Goal: Transaction & Acquisition: Subscribe to service/newsletter

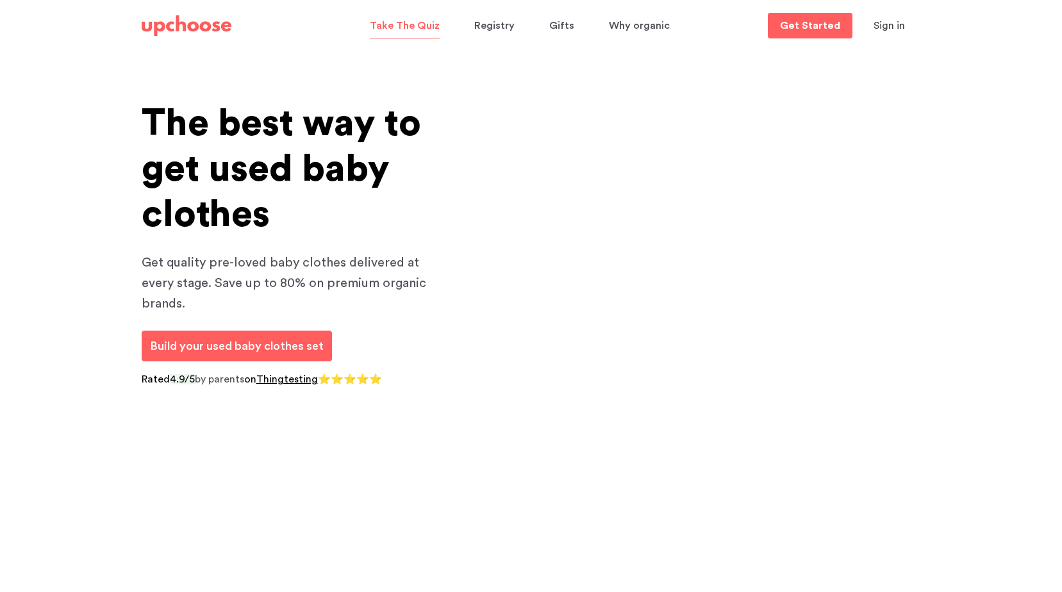
click at [407, 21] on p "Take The Quiz" at bounding box center [405, 25] width 70 height 21
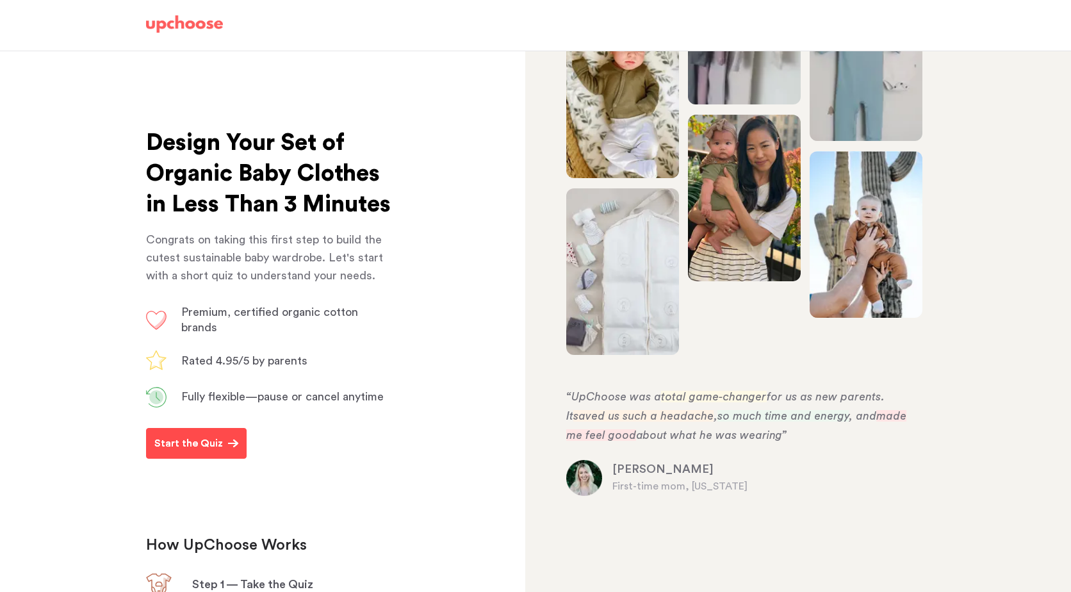
click at [217, 459] on button "Start the Quiz" at bounding box center [196, 443] width 101 height 31
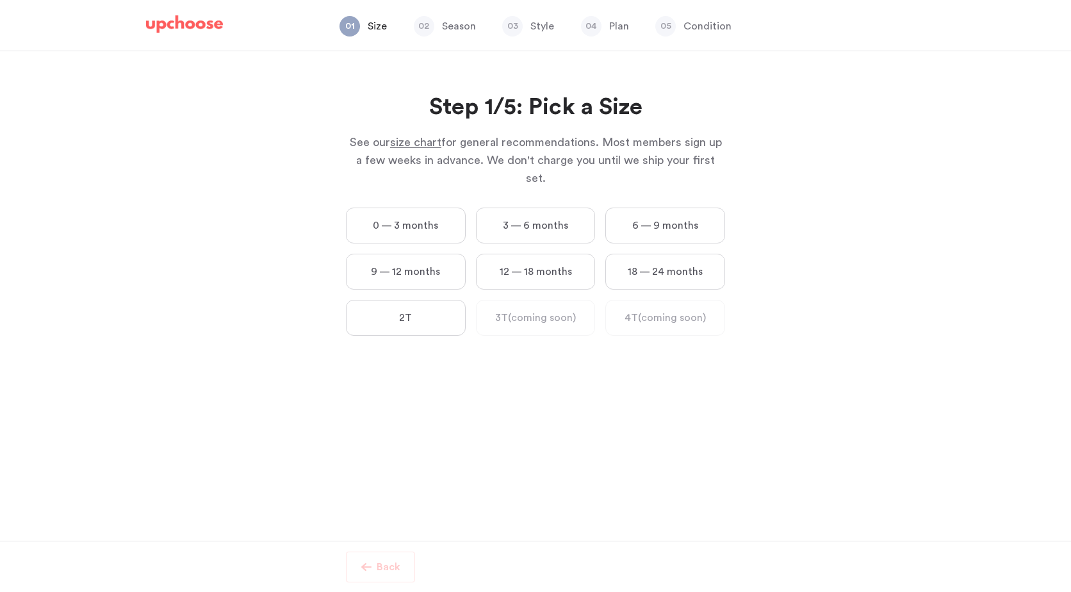
click at [423, 216] on label "0 — 3 months" at bounding box center [406, 226] width 120 height 36
click at [0, 0] on months "0 — 3 months" at bounding box center [0, 0] width 0 height 0
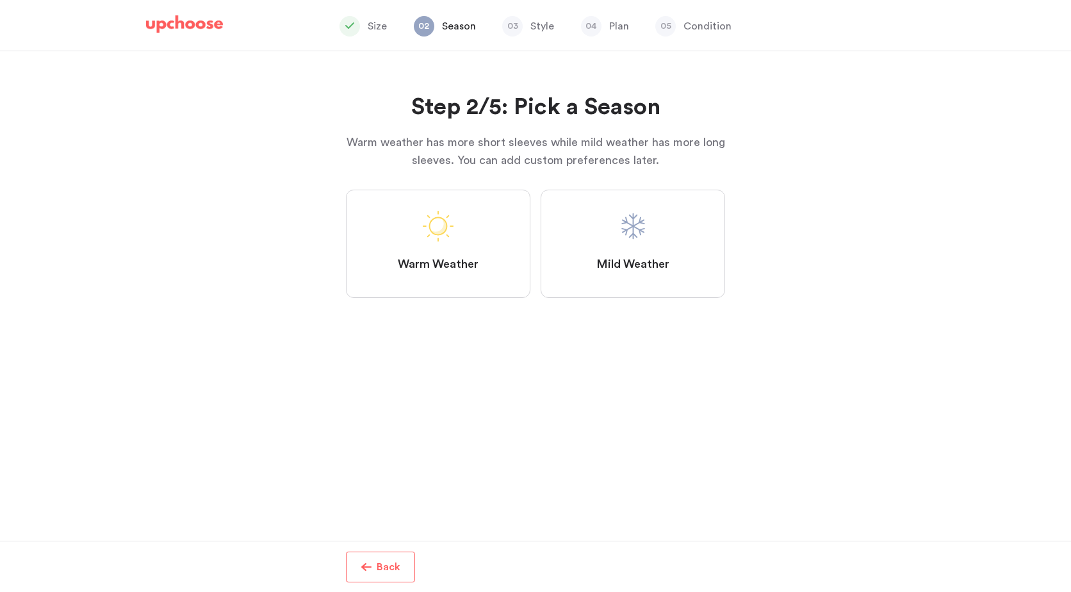
click at [641, 234] on span at bounding box center [633, 226] width 31 height 31
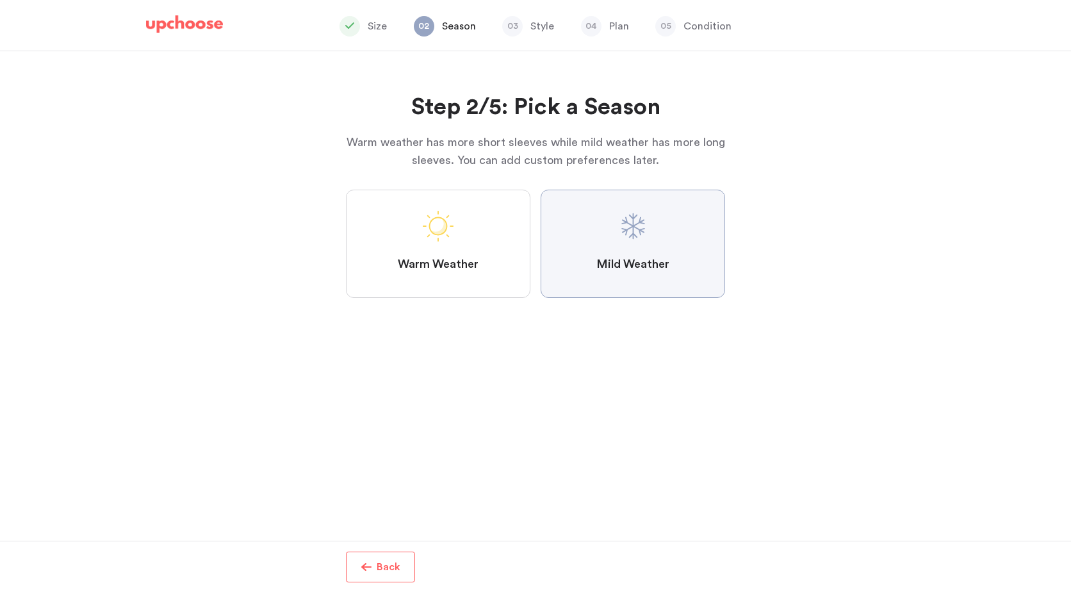
click at [0, 0] on Weather "Mild Weather" at bounding box center [0, 0] width 0 height 0
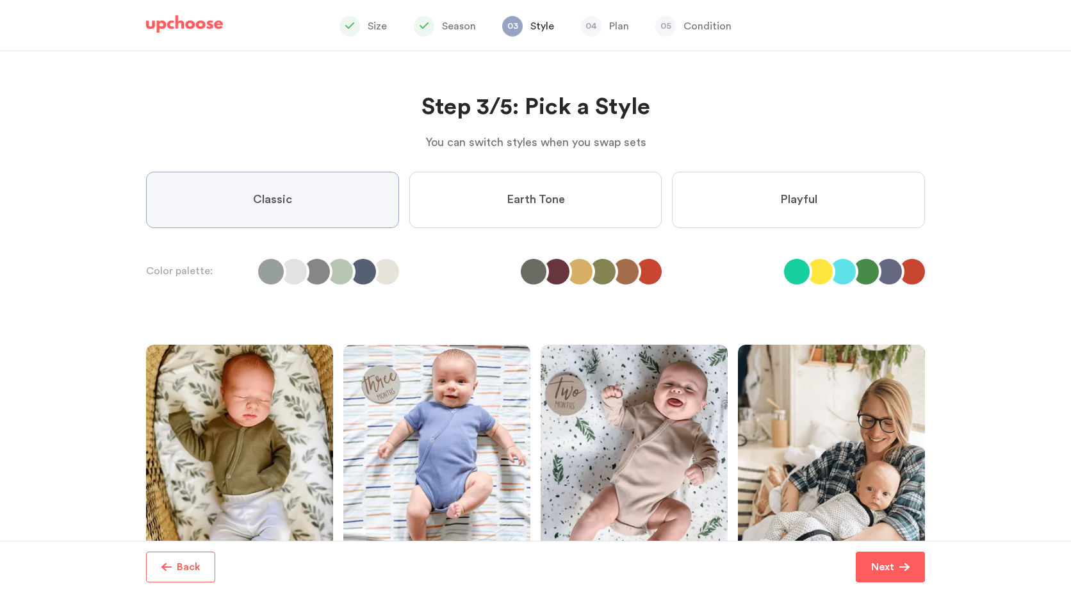
click at [512, 209] on label "Earth Tone" at bounding box center [535, 200] width 253 height 56
click at [0, 0] on Tone "Earth Tone" at bounding box center [0, 0] width 0 height 0
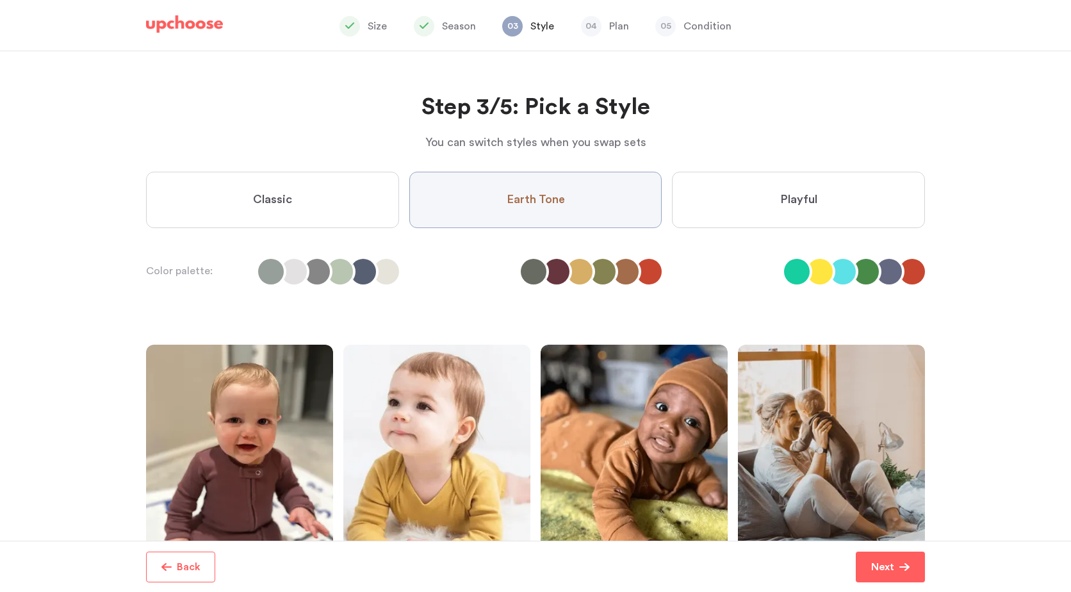
click at [336, 210] on label "Classic" at bounding box center [272, 200] width 253 height 56
click at [0, 0] on input "Classic" at bounding box center [0, 0] width 0 height 0
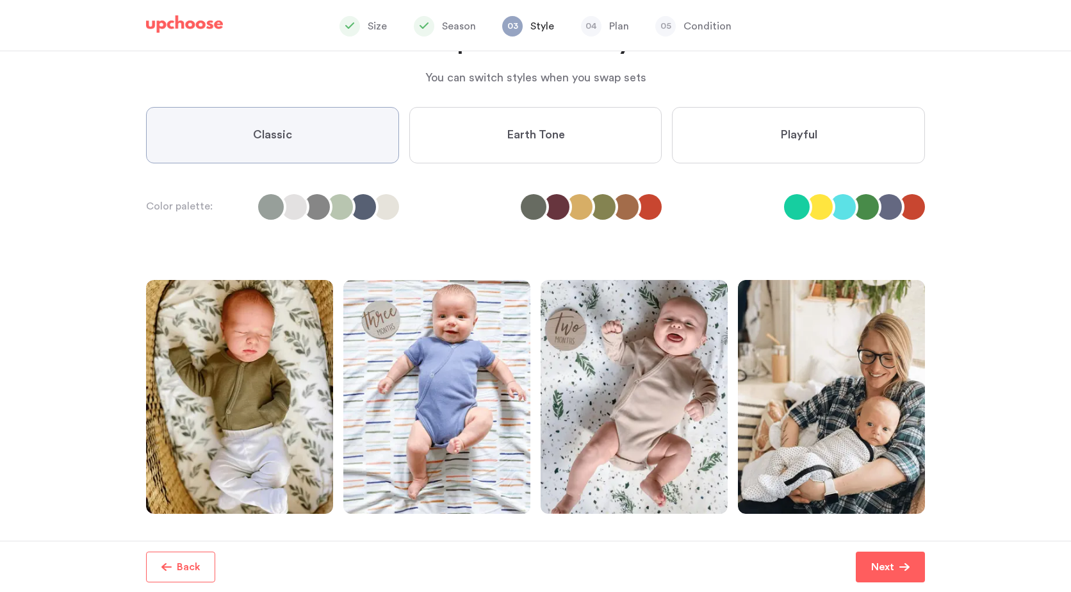
scroll to position [148, 0]
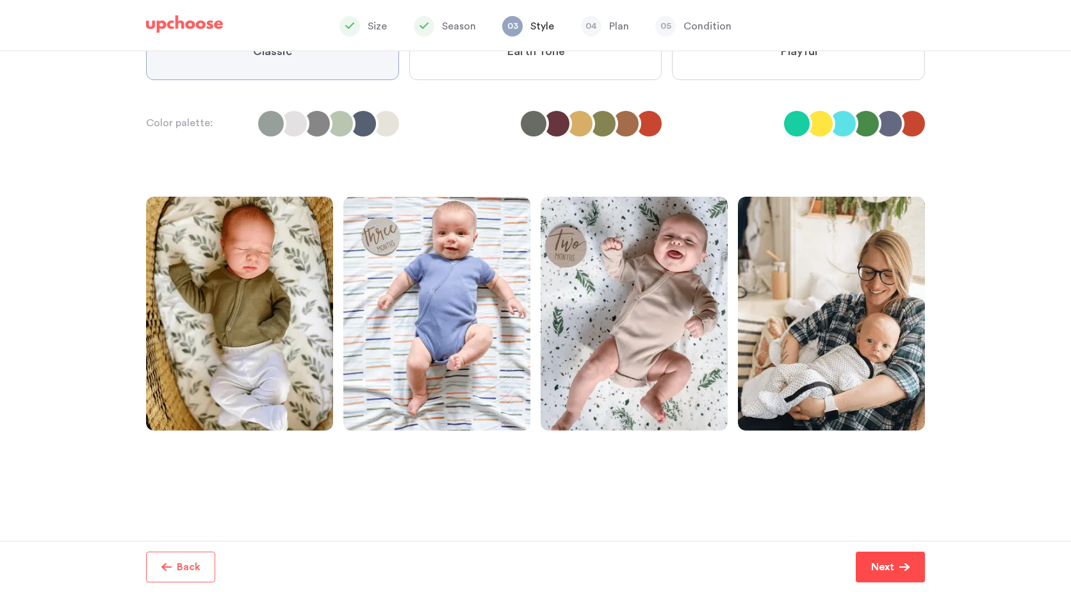
click at [908, 565] on span "button" at bounding box center [904, 567] width 10 height 10
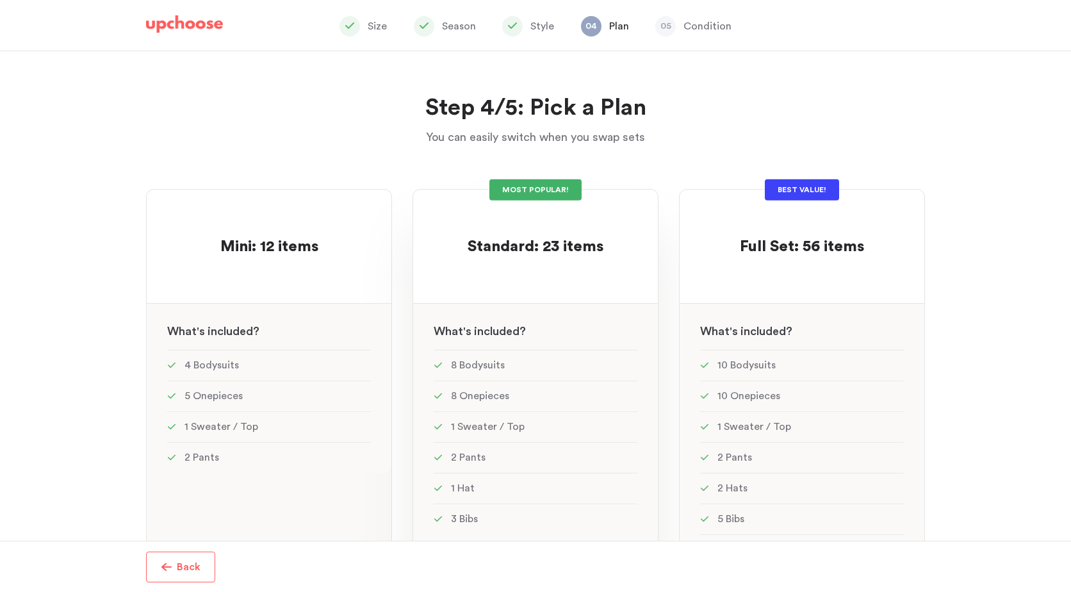
click at [573, 279] on div at bounding box center [536, 270] width 204 height 25
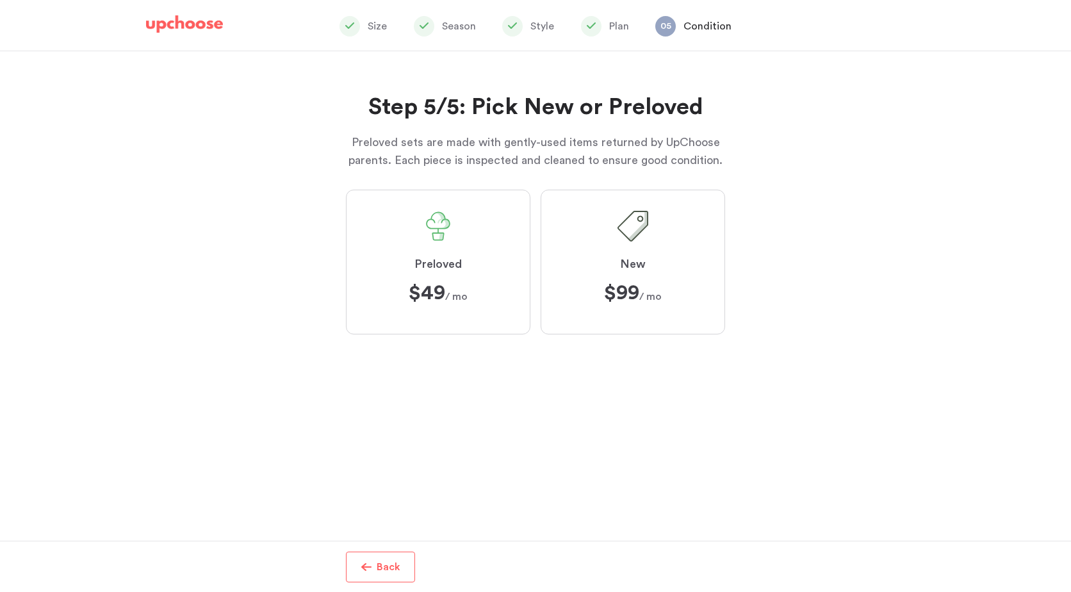
click at [417, 267] on span "Preloved" at bounding box center [437, 264] width 47 height 15
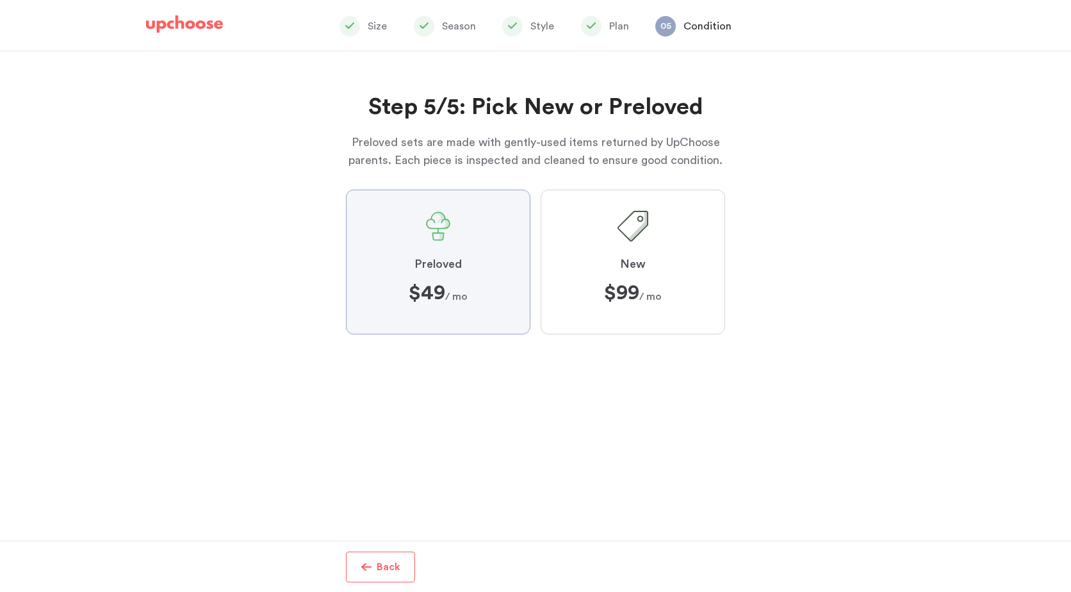
click at [0, 0] on input "Preloved $49 $49 / mo" at bounding box center [0, 0] width 0 height 0
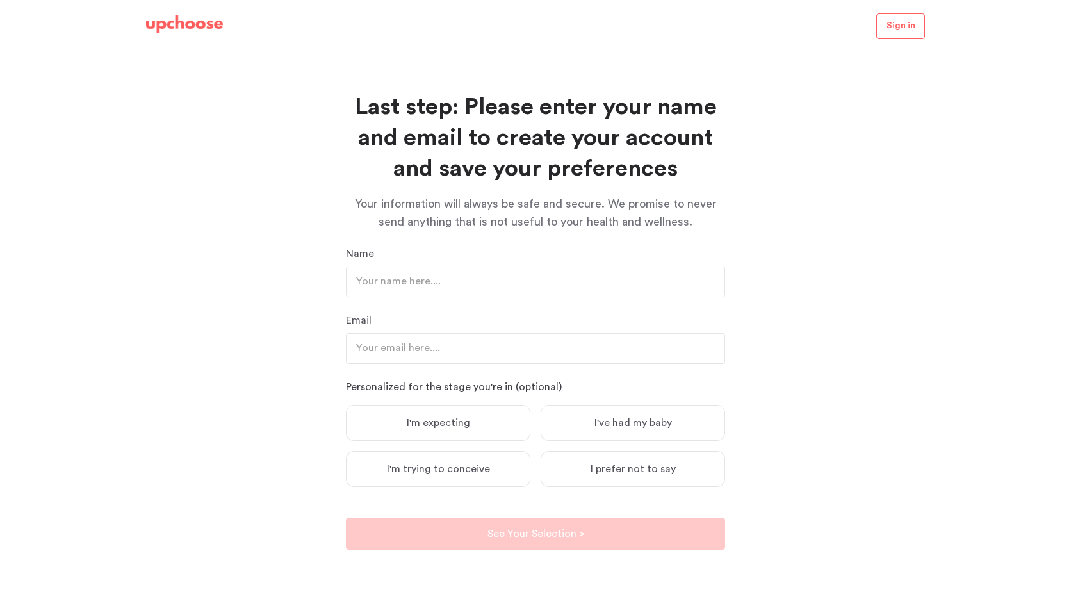
click at [173, 26] on img at bounding box center [184, 24] width 77 height 18
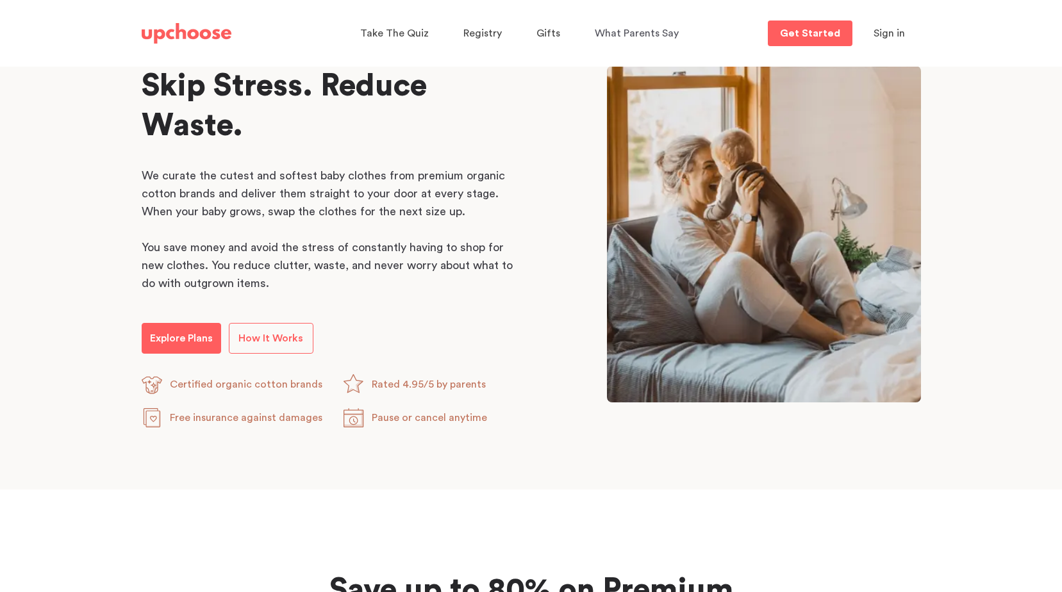
scroll to position [641, 0]
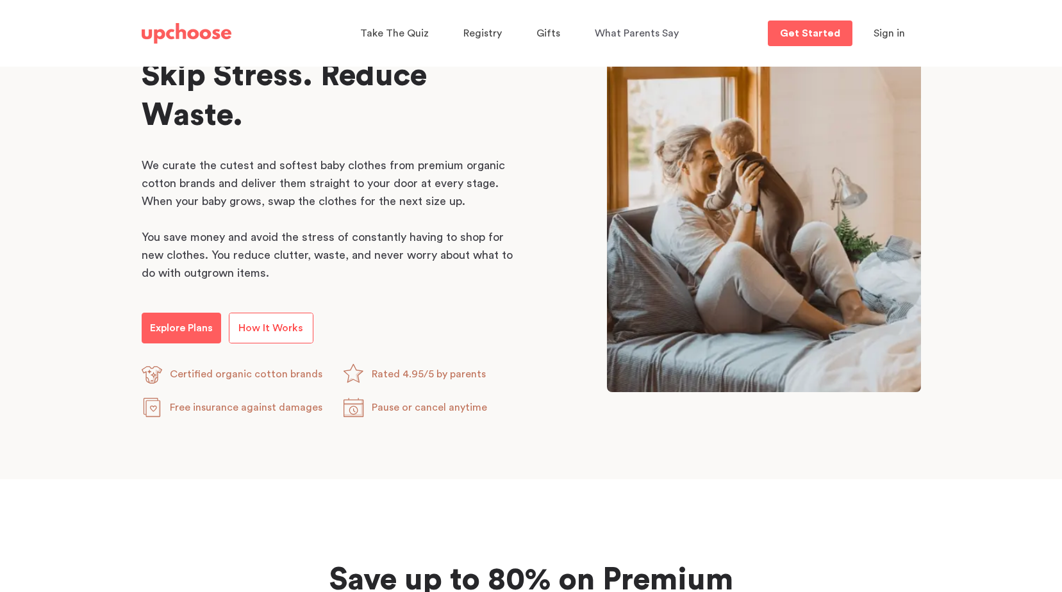
click at [247, 320] on link "How It Works" at bounding box center [271, 328] width 85 height 31
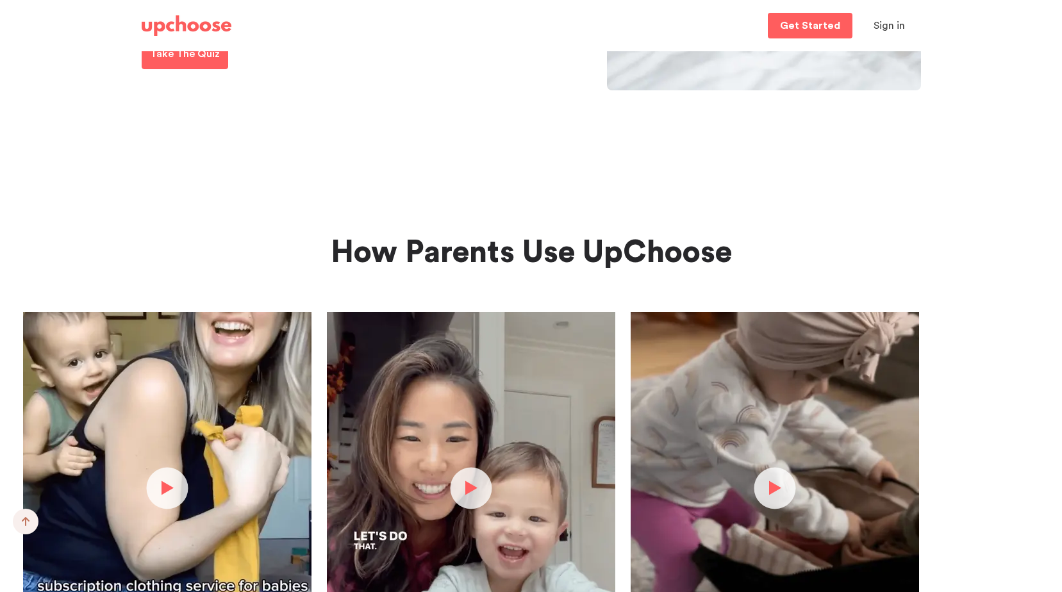
scroll to position [2498, 0]
